Goal: Find specific page/section

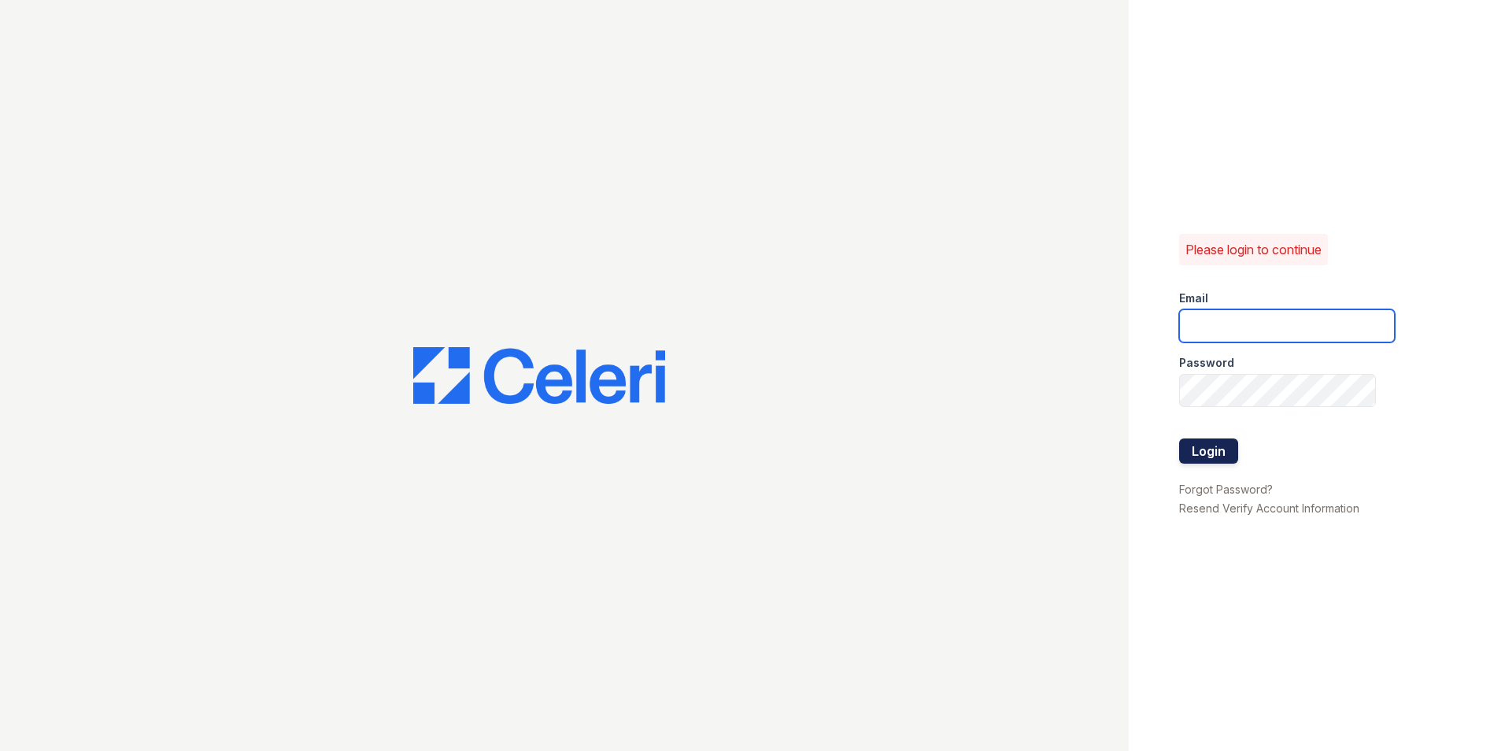
type input "[EMAIL_ADDRESS][DOMAIN_NAME]"
click at [1205, 455] on button "Login" at bounding box center [1208, 450] width 59 height 25
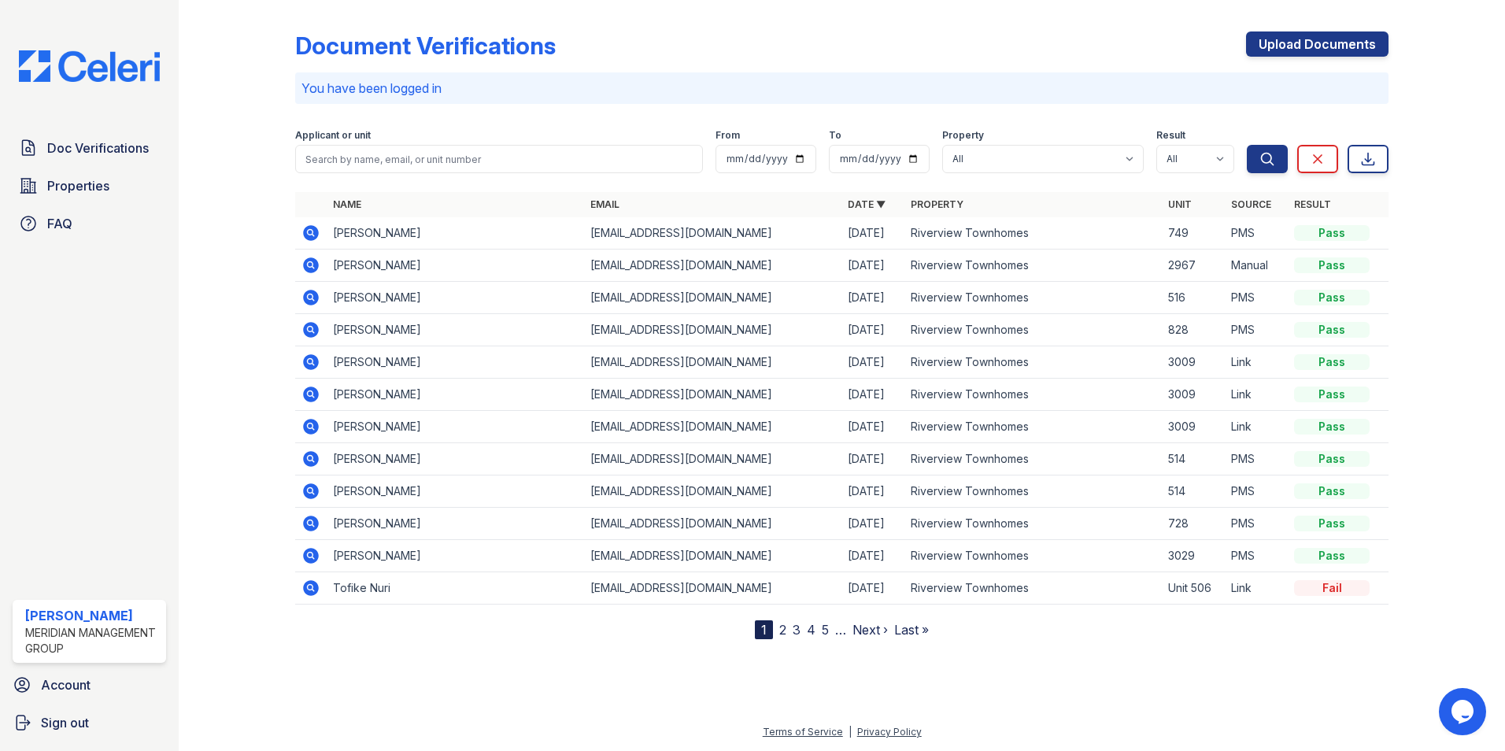
click at [785, 634] on link "2" at bounding box center [782, 630] width 7 height 16
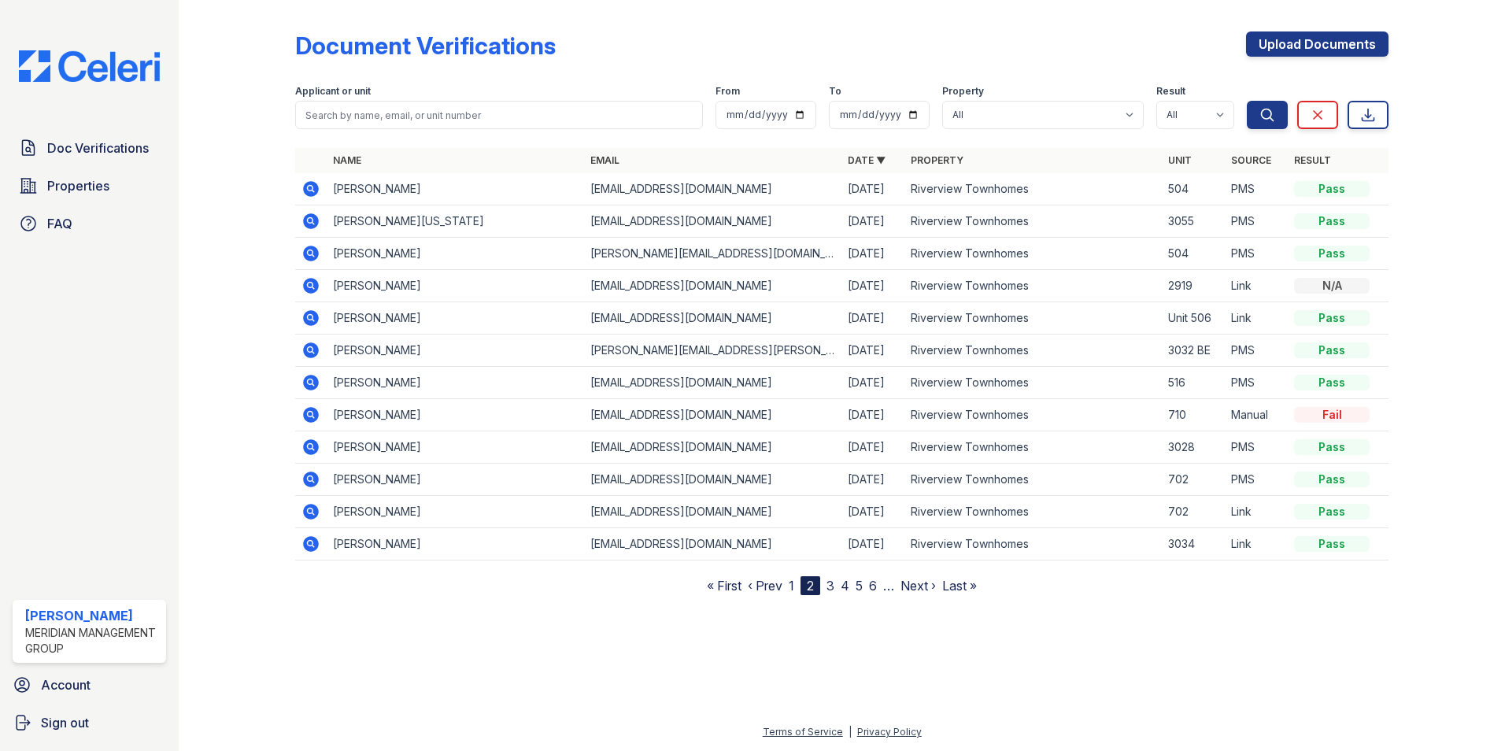
click at [830, 587] on link "3" at bounding box center [830, 586] width 8 height 16
click at [785, 587] on link "1" at bounding box center [785, 586] width 6 height 16
